Goal: Find specific page/section: Find specific page/section

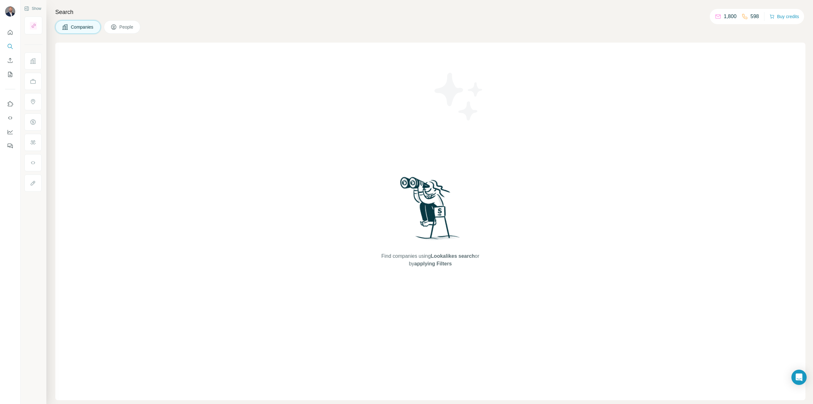
click at [120, 26] on span "People" at bounding box center [126, 27] width 15 height 6
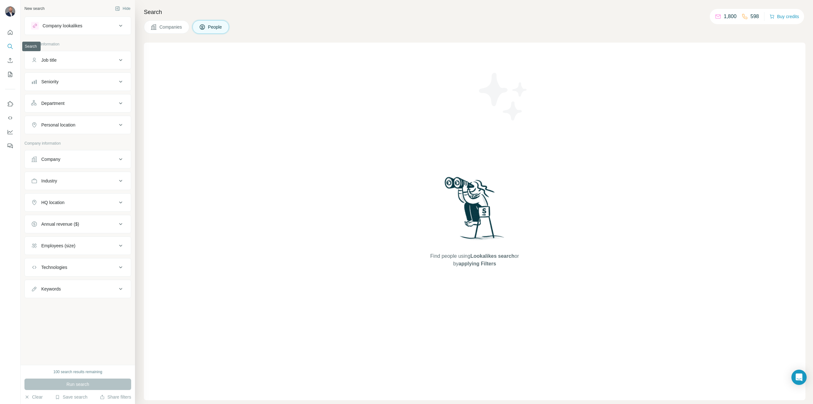
click at [8, 44] on icon "Search" at bounding box center [10, 46] width 6 height 6
click at [122, 155] on icon at bounding box center [121, 159] width 8 height 8
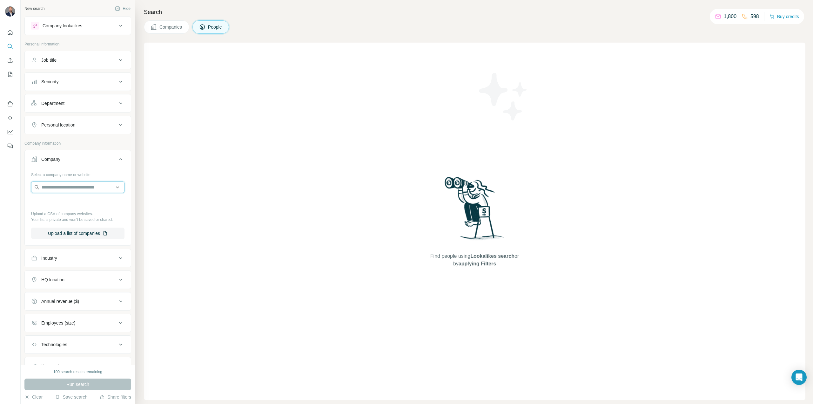
click at [81, 187] on input "text" at bounding box center [77, 186] width 93 height 11
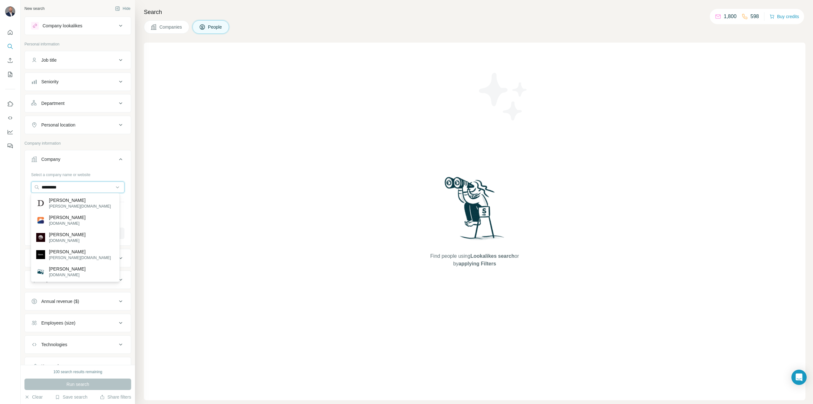
type input "**********"
click at [117, 159] on icon at bounding box center [121, 159] width 8 height 8
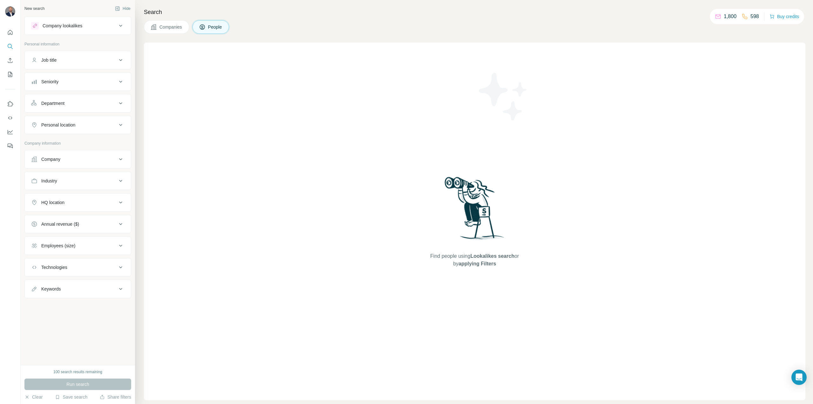
click at [33, 8] on div "New search" at bounding box center [34, 9] width 20 height 6
click at [8, 33] on icon "Quick start" at bounding box center [10, 32] width 5 height 5
